Goal: Use online tool/utility: Utilize a website feature to perform a specific function

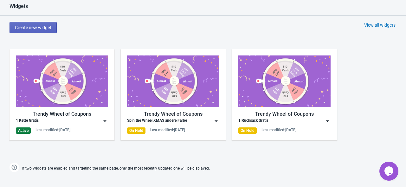
scroll to position [317, 0]
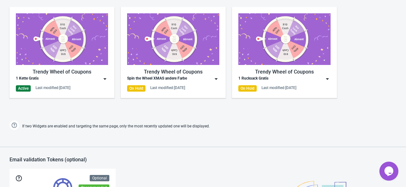
click at [93, 79] on div "1 Kette Gratis" at bounding box center [62, 79] width 92 height 6
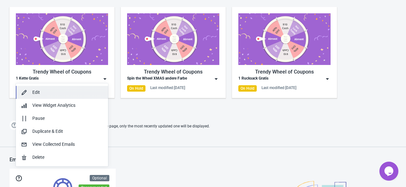
click at [48, 95] on div "Edit" at bounding box center [67, 92] width 71 height 7
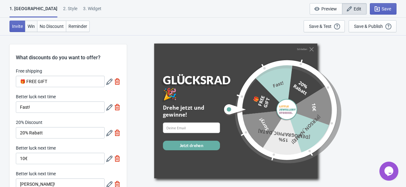
click at [36, 26] on button "Win" at bounding box center [31, 26] width 12 height 11
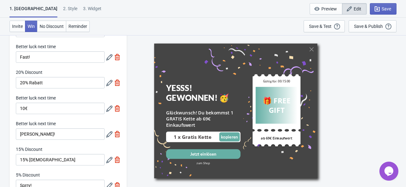
scroll to position [18, 0]
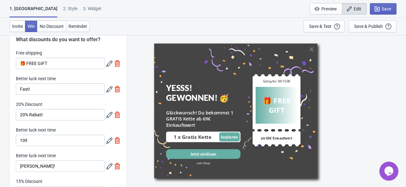
click at [108, 66] on icon at bounding box center [109, 64] width 6 height 6
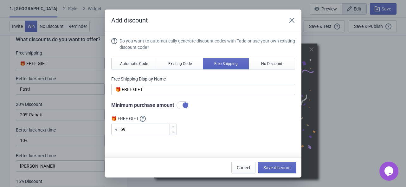
scroll to position [0, 0]
click at [266, 61] on button "No Discount" at bounding box center [272, 63] width 46 height 11
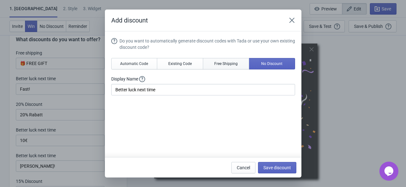
click at [235, 62] on button "Free Shipping" at bounding box center [226, 63] width 46 height 11
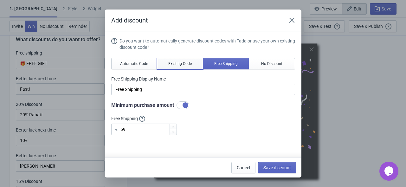
click at [184, 61] on span "Existing Code" at bounding box center [179, 63] width 23 height 5
type input "Your coupon name (5% OFF for example)"
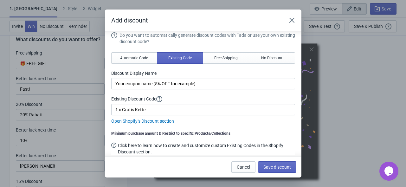
scroll to position [9, 0]
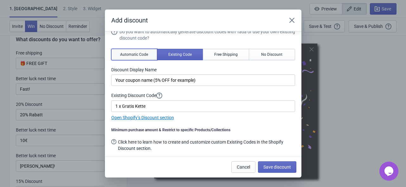
click at [136, 52] on span "Automatic Code" at bounding box center [134, 54] width 28 height 5
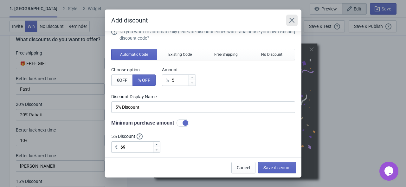
click at [293, 18] on icon "Close" at bounding box center [292, 20] width 6 height 6
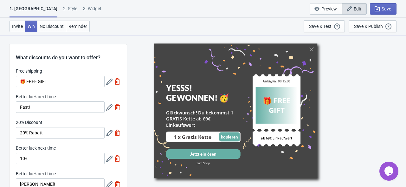
scroll to position [18, 0]
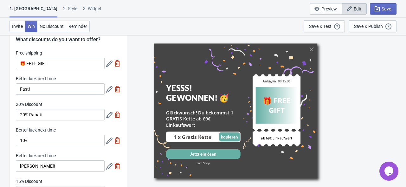
click at [63, 10] on div "2 . Style" at bounding box center [70, 10] width 14 height 11
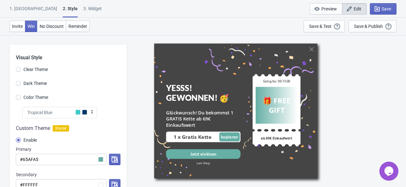
click at [63, 9] on div "2 . Style" at bounding box center [70, 11] width 15 height 12
radio input "true"
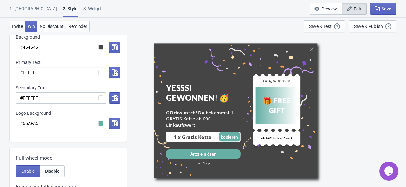
scroll to position [152, 0]
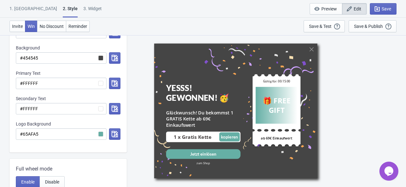
click at [83, 6] on div "3. Widget" at bounding box center [92, 10] width 18 height 11
select select "products"
select select "once"
select select "1"
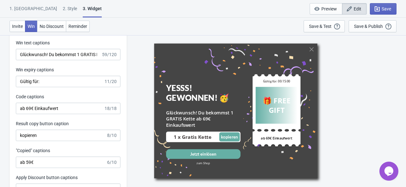
scroll to position [1268, 0]
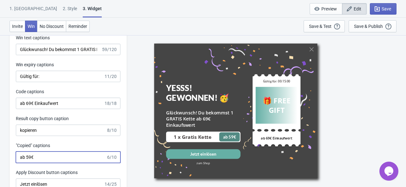
click at [28, 159] on input "ab 59€" at bounding box center [61, 156] width 90 height 11
drag, startPoint x: 60, startPoint y: 161, endPoint x: 3, endPoint y: 151, distance: 57.8
type input "ab 69€"
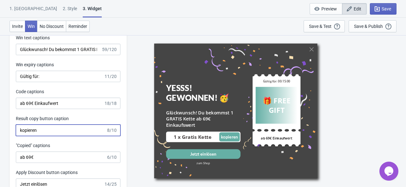
drag, startPoint x: 56, startPoint y: 130, endPoint x: 20, endPoint y: 128, distance: 36.2
click at [20, 128] on input "kopieren" at bounding box center [61, 130] width 90 height 11
paste input "ab 69€"
click at [49, 128] on input "ab 69€" at bounding box center [61, 130] width 90 height 11
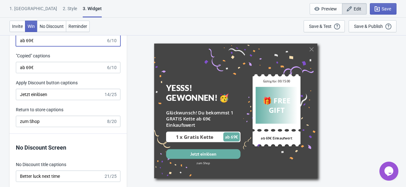
scroll to position [1363, 0]
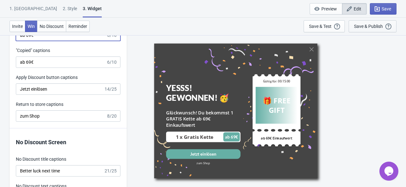
type input "ab 69€"
click at [361, 27] on div "Save & Publish" at bounding box center [368, 26] width 29 height 5
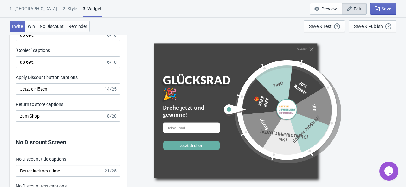
scroll to position [6, 0]
